Goal: Task Accomplishment & Management: Use online tool/utility

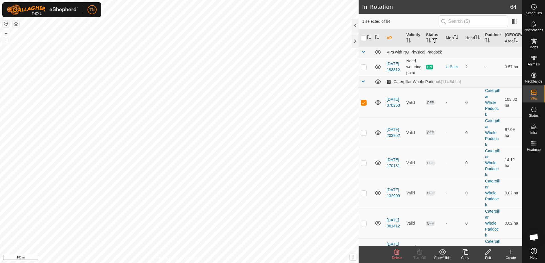
click at [486, 254] on icon at bounding box center [488, 252] width 6 height 6
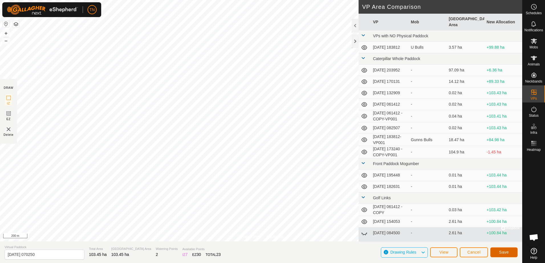
click at [502, 255] on span "Save" at bounding box center [504, 252] width 10 height 5
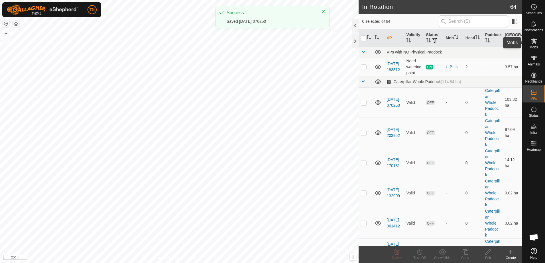
click at [535, 46] on span "Mobs" at bounding box center [534, 47] width 8 height 3
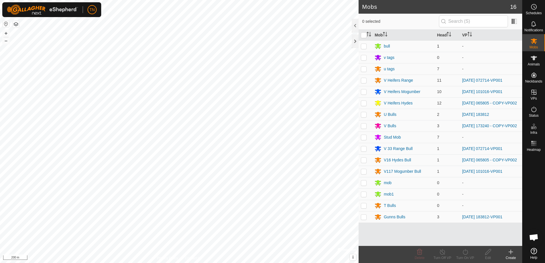
click at [362, 44] on p-checkbox at bounding box center [364, 46] width 6 height 5
checkbox input "true"
click at [365, 70] on p-checkbox at bounding box center [364, 69] width 6 height 5
checkbox input "true"
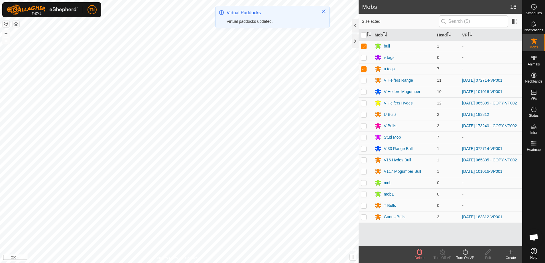
click at [463, 253] on icon at bounding box center [465, 252] width 5 height 6
click at [465, 241] on link "Now" at bounding box center [482, 239] width 56 height 11
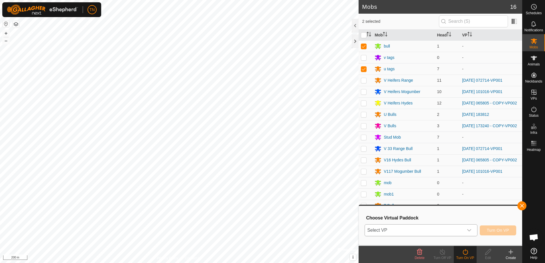
click at [465, 233] on div "dropdown trigger" at bounding box center [469, 230] width 11 height 11
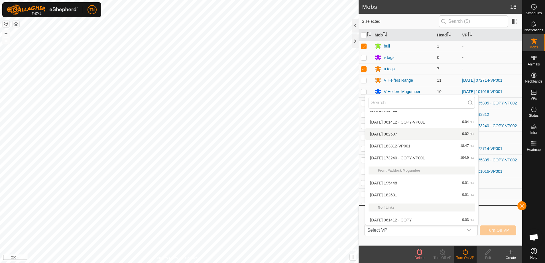
scroll to position [93, 0]
click at [451, 155] on li "2025-08-03 173240 - COPY-VP001 104.9 ha" at bounding box center [421, 157] width 113 height 11
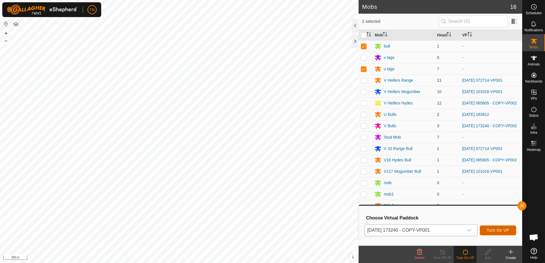
click at [499, 231] on span "Turn On VP" at bounding box center [498, 230] width 22 height 5
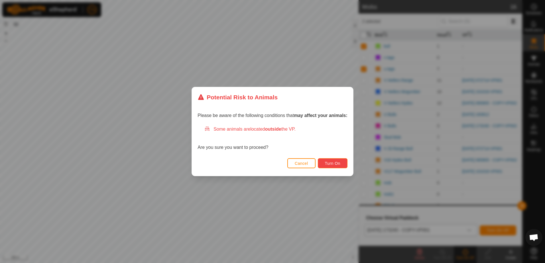
click at [336, 163] on span "Turn On" at bounding box center [332, 163] width 15 height 5
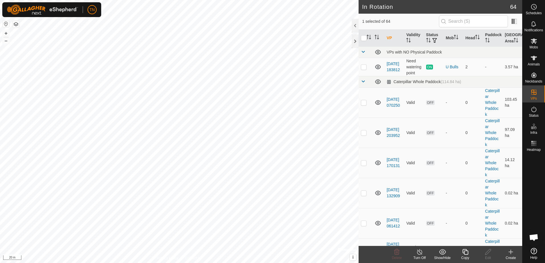
click at [463, 253] on icon at bounding box center [465, 252] width 6 height 6
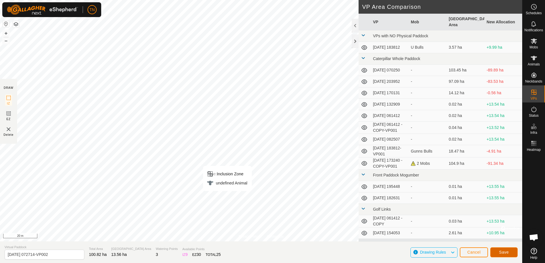
click at [505, 254] on span "Save" at bounding box center [504, 252] width 10 height 5
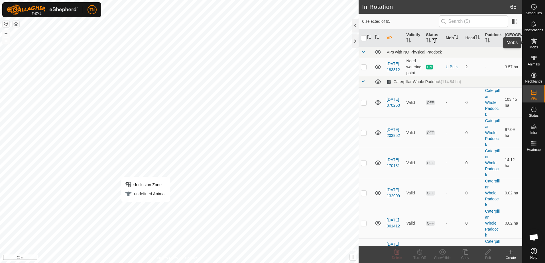
click at [533, 43] on icon at bounding box center [534, 40] width 6 height 5
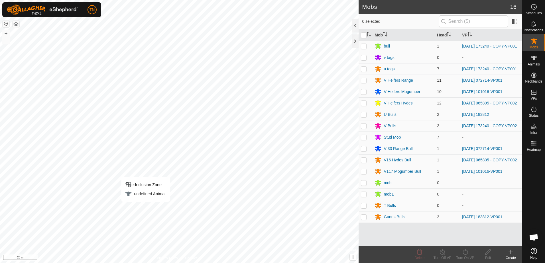
click at [365, 83] on p-checkbox at bounding box center [364, 80] width 6 height 5
checkbox input "true"
click at [364, 151] on p-checkbox at bounding box center [364, 149] width 6 height 5
checkbox input "true"
click at [464, 256] on div "Turn On VP" at bounding box center [465, 258] width 23 height 5
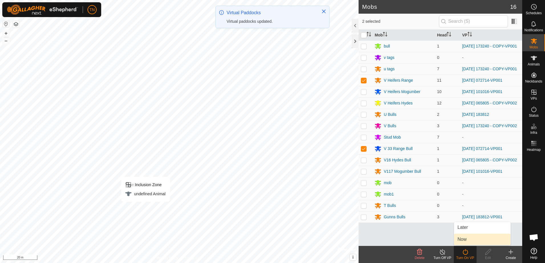
click at [468, 239] on link "Now" at bounding box center [482, 239] width 56 height 11
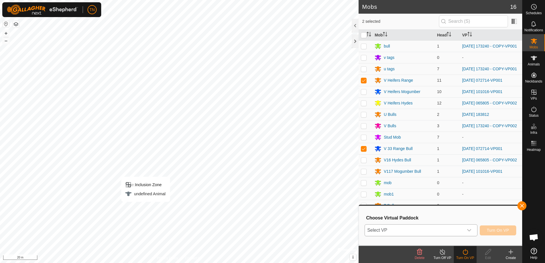
click at [456, 232] on span "Select VP" at bounding box center [414, 230] width 98 height 11
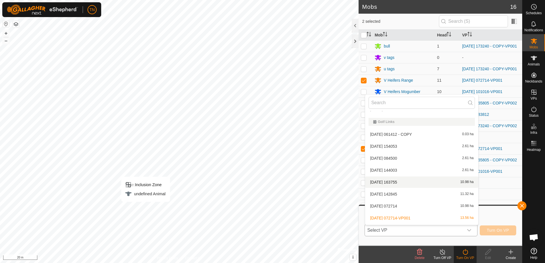
scroll to position [207, 0]
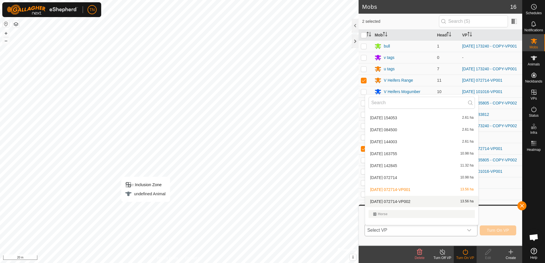
click at [422, 200] on li "2025-08-06 072714-VP002 13.56 ha" at bounding box center [421, 201] width 113 height 11
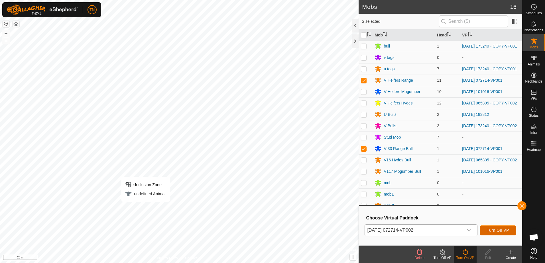
click at [498, 232] on span "Turn On VP" at bounding box center [498, 230] width 22 height 5
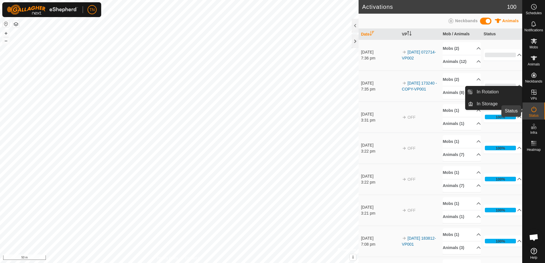
click at [537, 109] on icon at bounding box center [534, 109] width 7 height 7
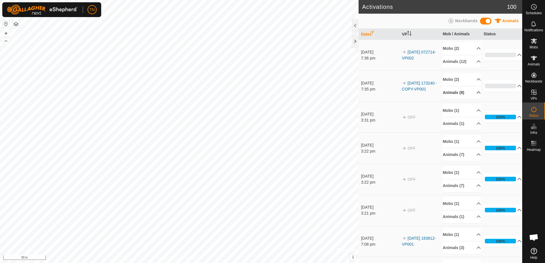
click at [469, 94] on p-accordion-header "Animals (8)" at bounding box center [462, 92] width 38 height 13
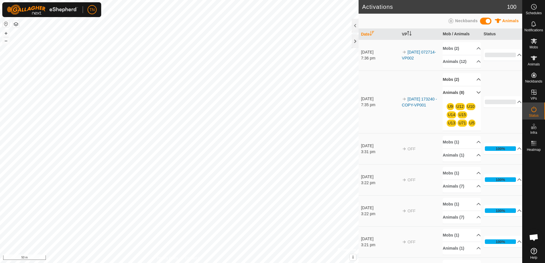
click at [473, 79] on p-accordion-header "Mobs (2)" at bounding box center [462, 79] width 38 height 13
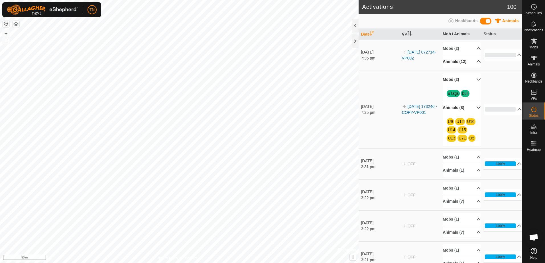
click at [468, 61] on p-accordion-header "Animals (12)" at bounding box center [462, 61] width 38 height 13
